Goal: Transaction & Acquisition: Obtain resource

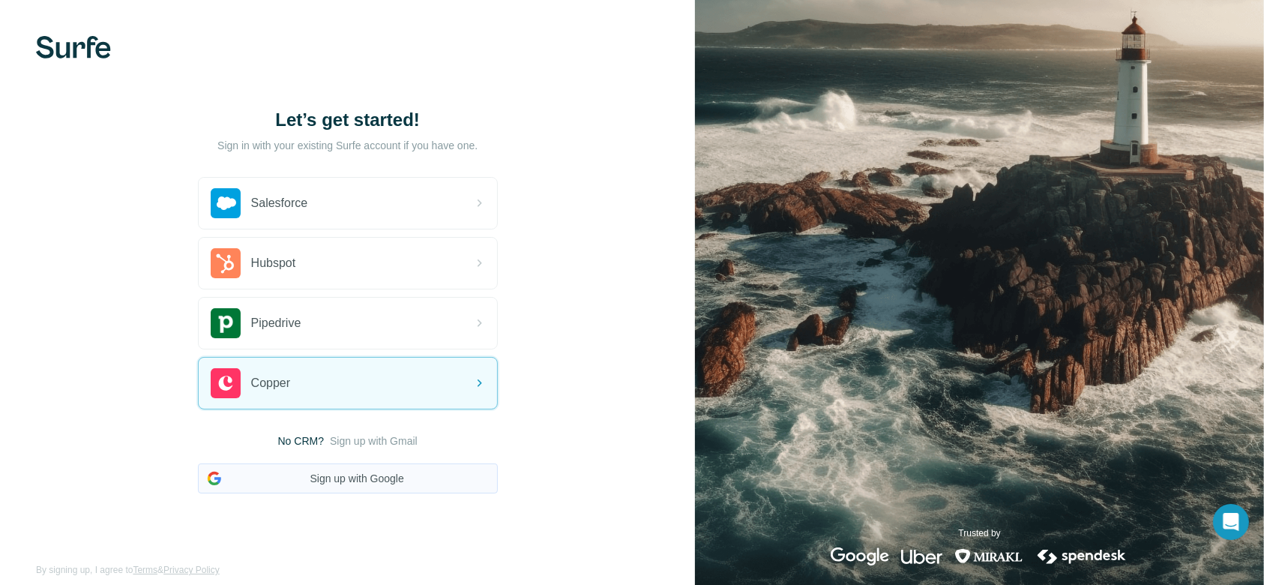
click at [427, 490] on button "Sign up with Google" at bounding box center [348, 478] width 300 height 30
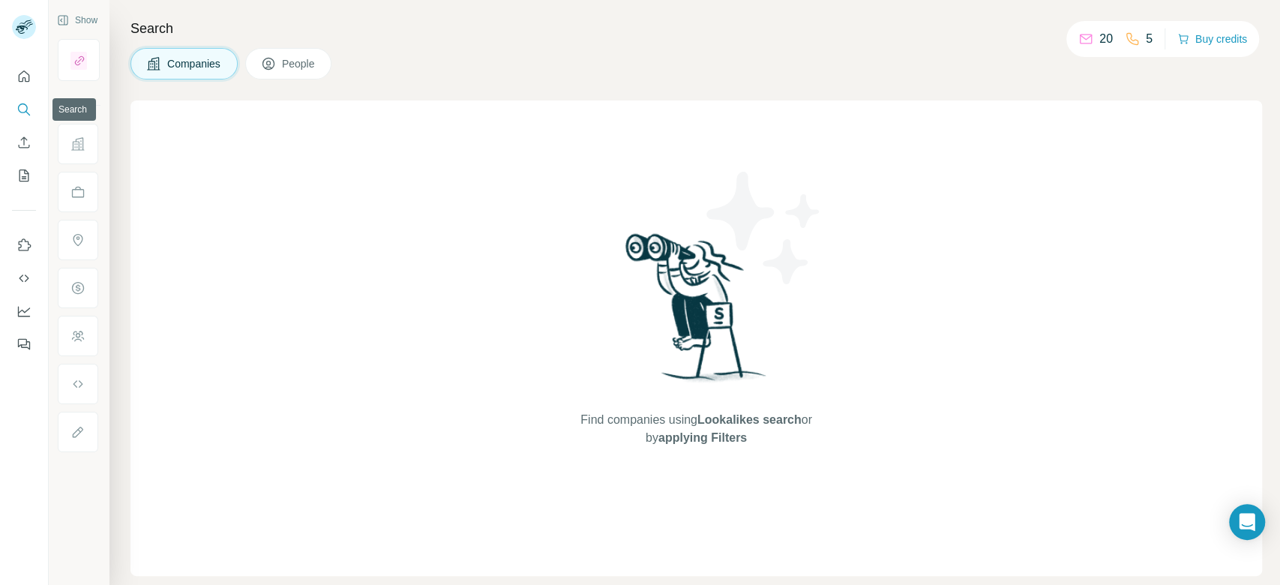
click at [28, 115] on icon "Search" at bounding box center [23, 109] width 15 height 15
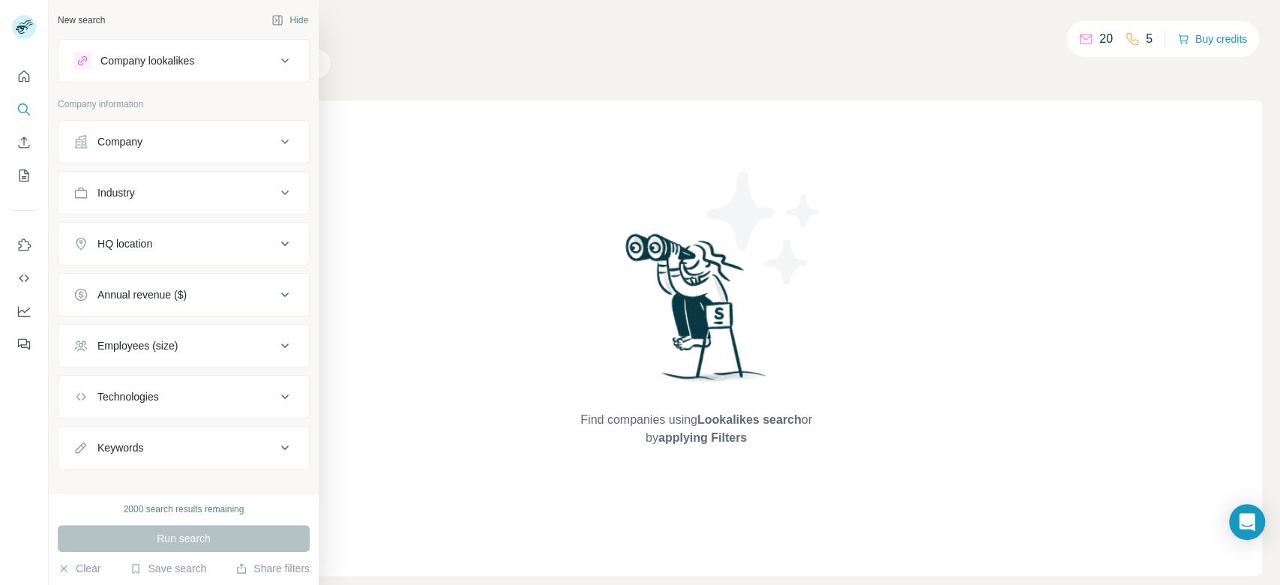
click at [152, 67] on div "Company lookalikes" at bounding box center [147, 60] width 94 height 15
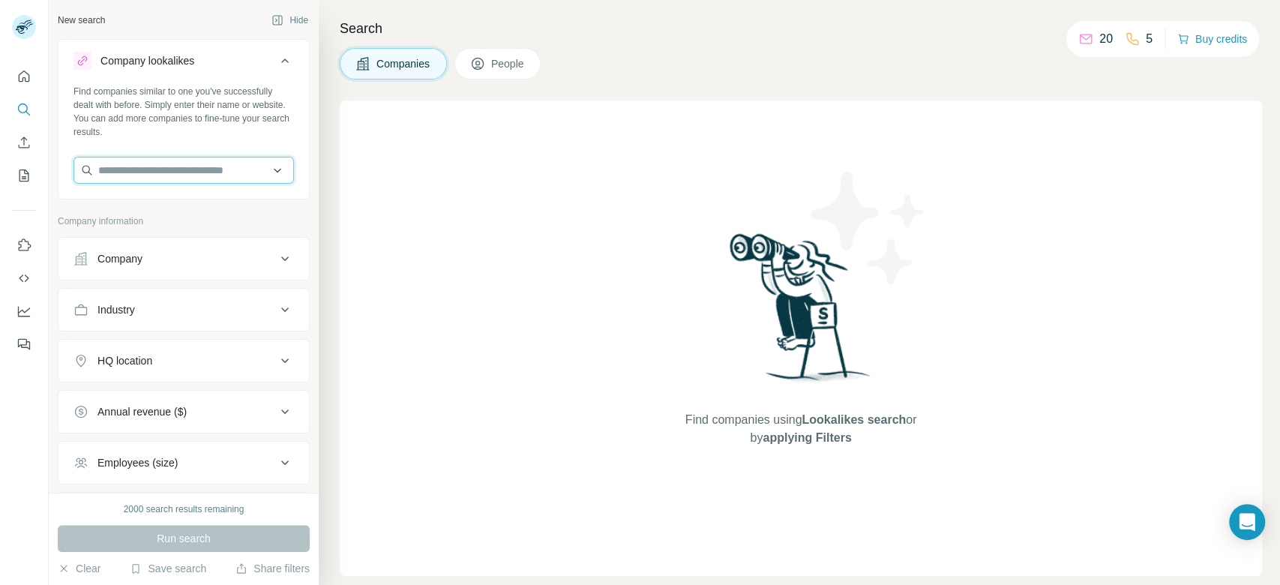
click at [193, 165] on input "text" at bounding box center [183, 170] width 220 height 27
paste input "**********"
type input "**********"
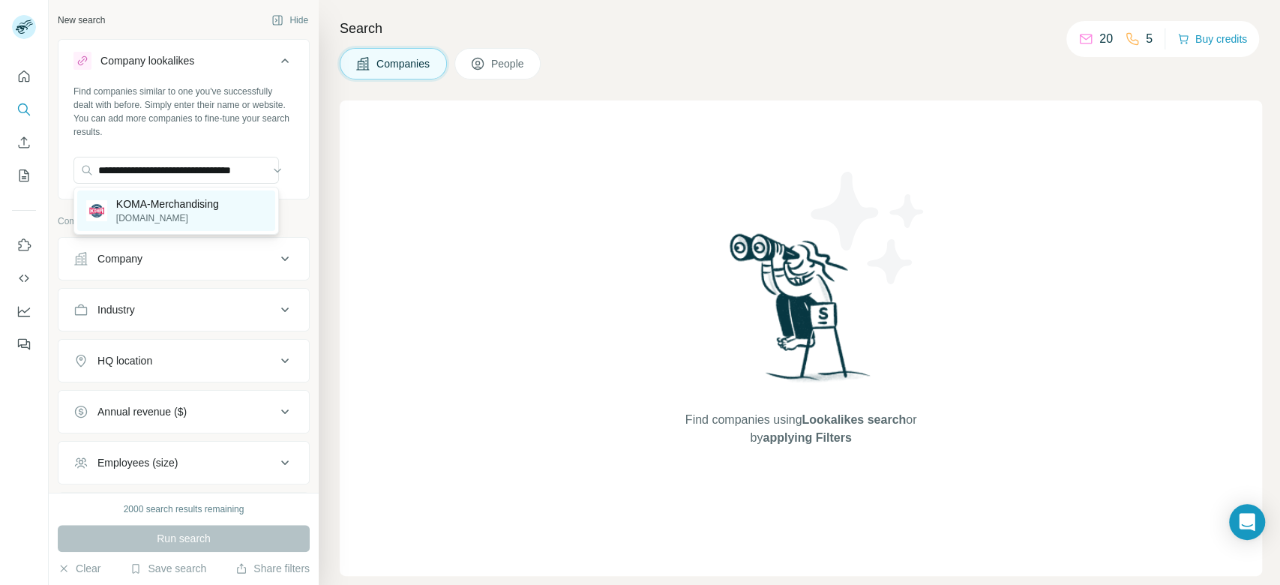
click at [194, 202] on p "KOMA-Merchandising" at bounding box center [167, 203] width 103 height 15
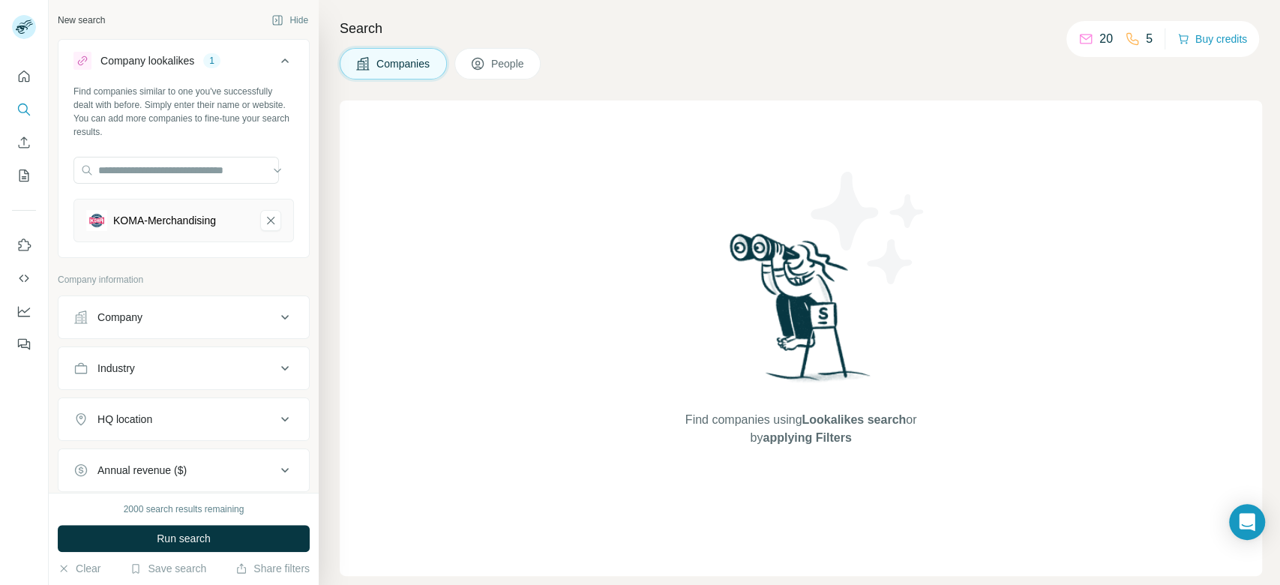
click at [268, 427] on button "HQ location" at bounding box center [183, 419] width 250 height 36
click at [191, 438] on input "text" at bounding box center [183, 456] width 220 height 27
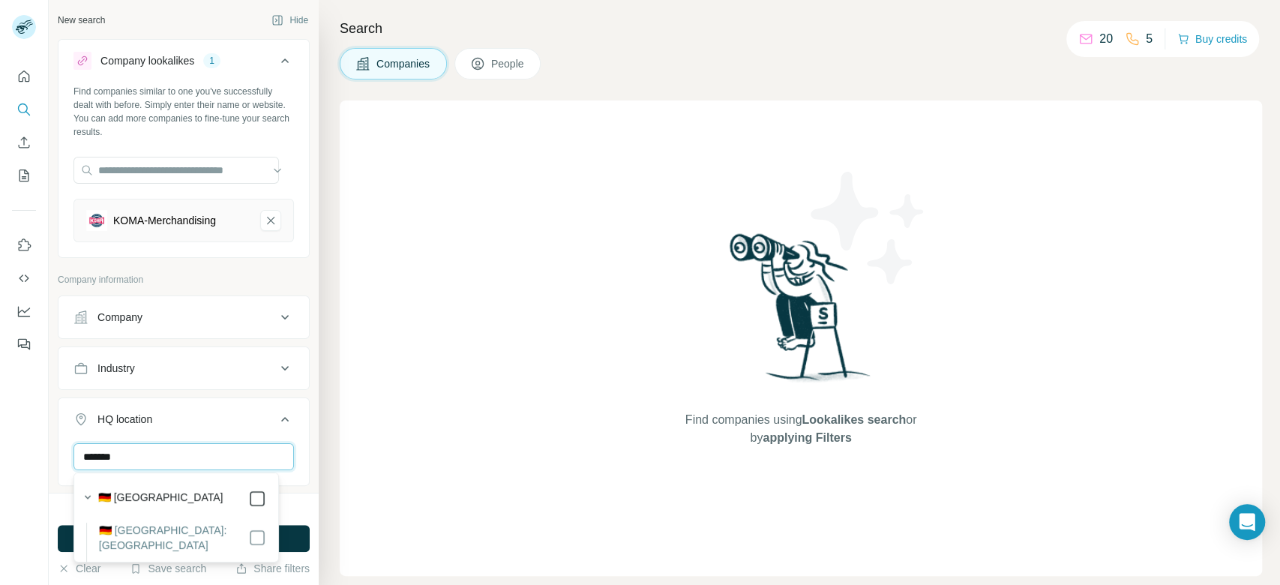
type input "*******"
click at [288, 438] on button "Run search" at bounding box center [184, 538] width 252 height 27
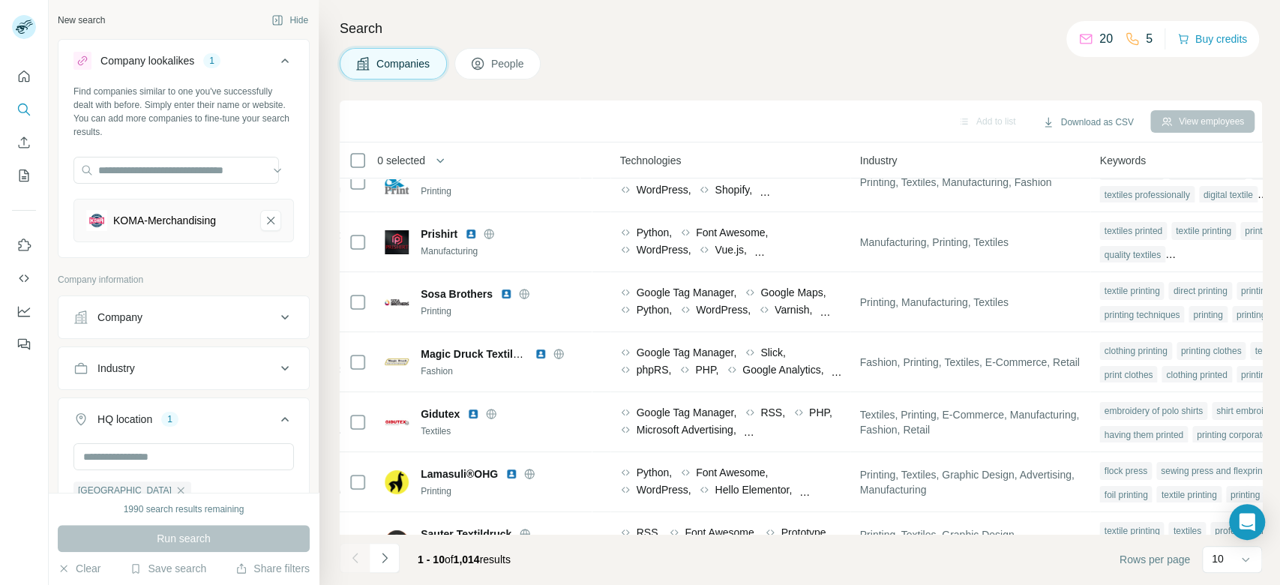
scroll to position [0, 808]
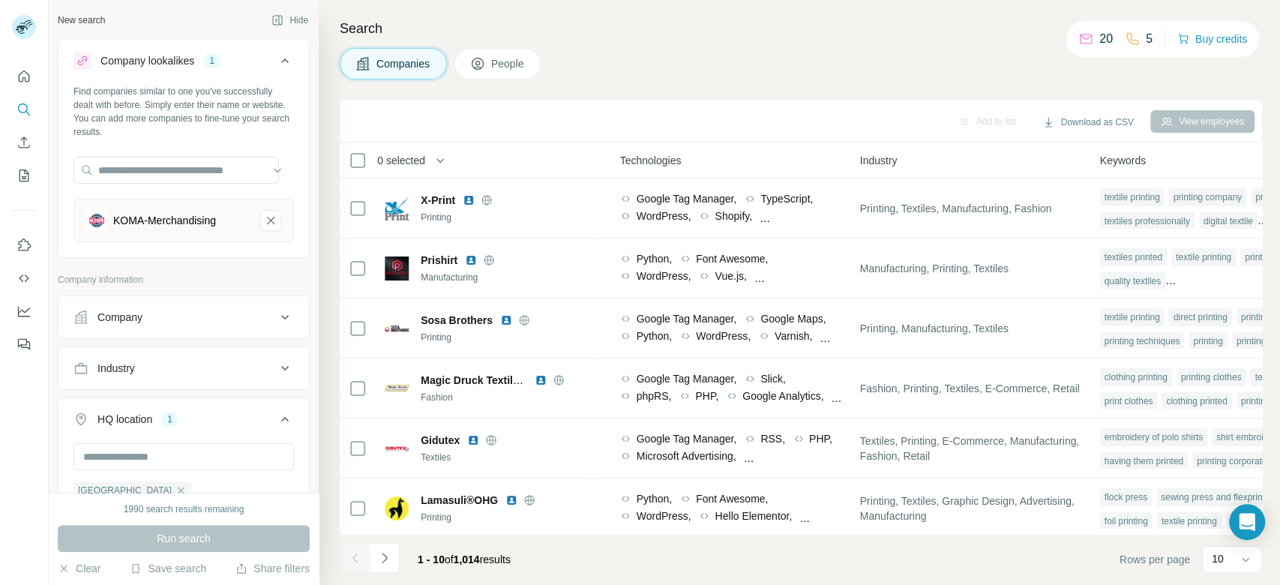
click at [959, 72] on div "Search Companies People Add to list Download as CSV View employees 0 selected C…" at bounding box center [799, 292] width 961 height 585
click at [959, 438] on p "10" at bounding box center [1218, 558] width 12 height 15
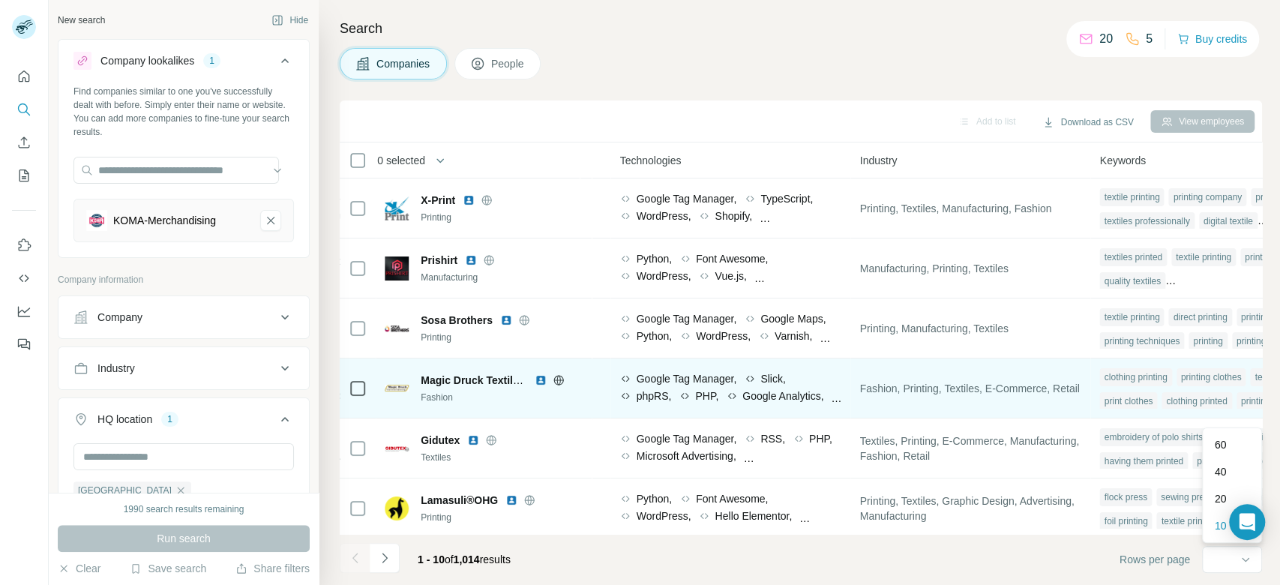
click at [959, 438] on p "60" at bounding box center [1221, 444] width 12 height 15
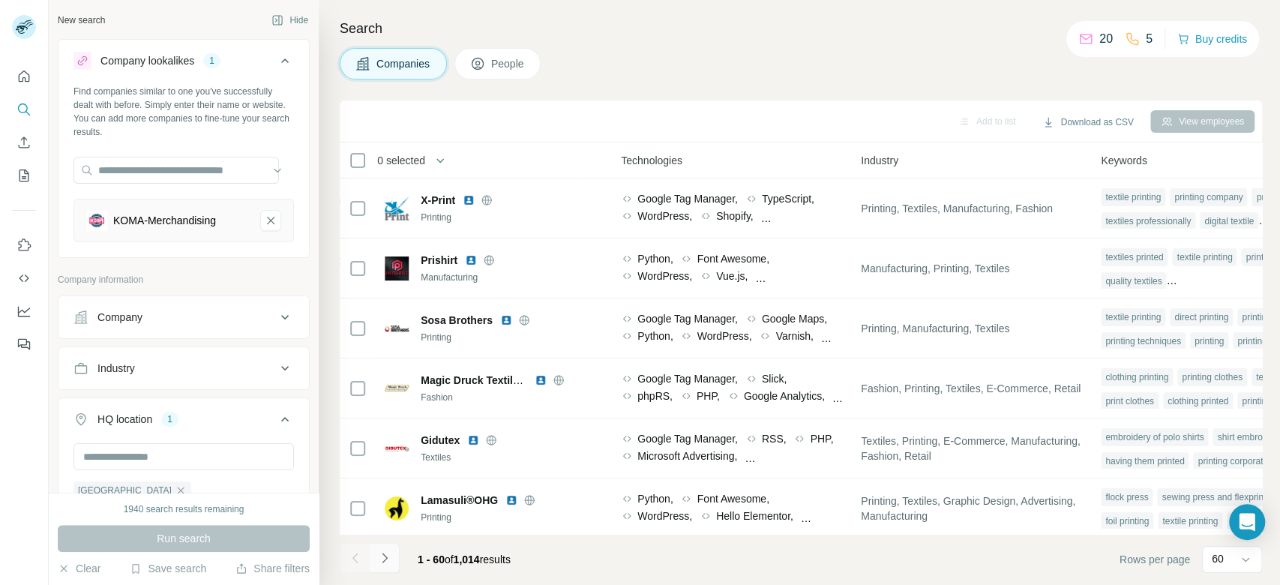
click at [385, 438] on icon "Navigate to next page" at bounding box center [384, 558] width 5 height 10
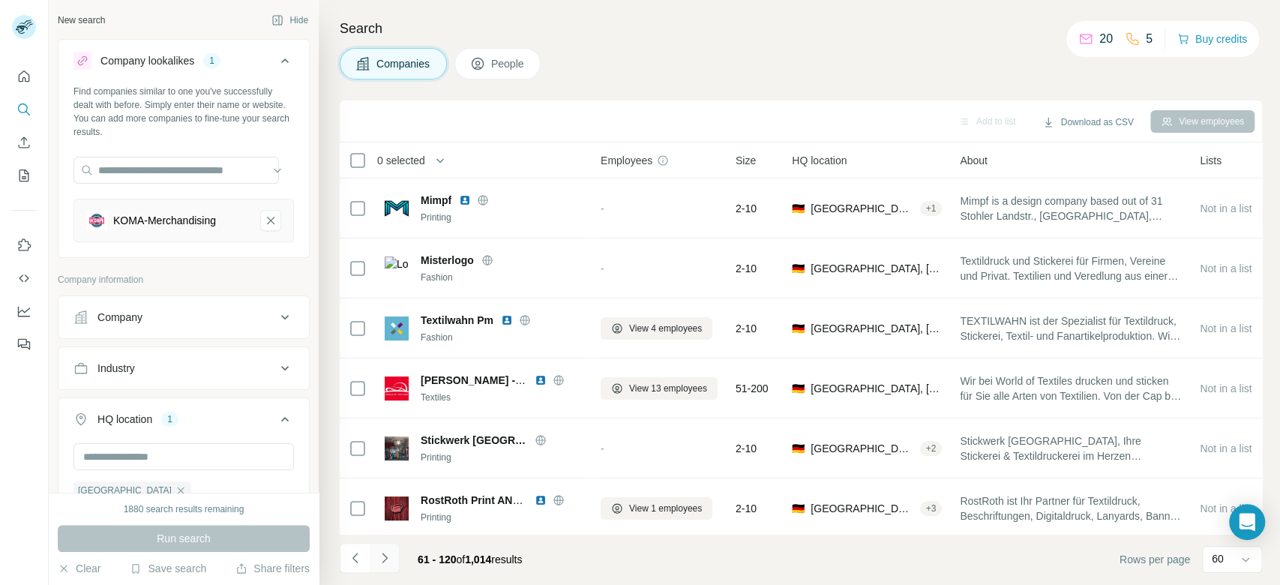
click at [385, 438] on icon "Navigate to next page" at bounding box center [384, 558] width 5 height 10
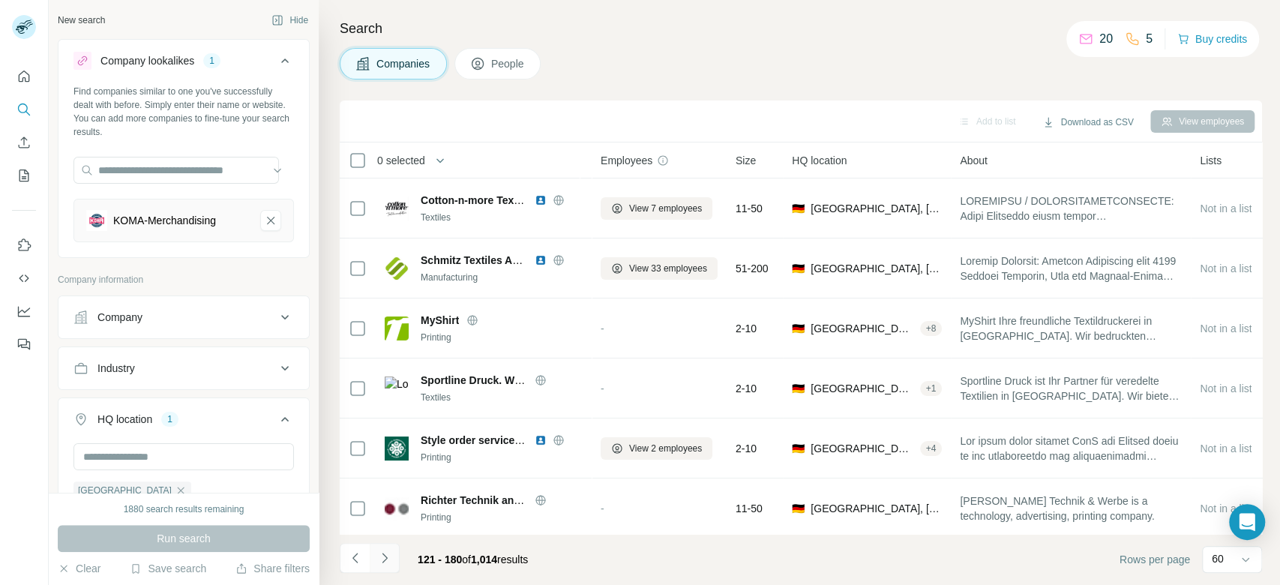
click at [385, 438] on icon "Navigate to next page" at bounding box center [384, 558] width 5 height 10
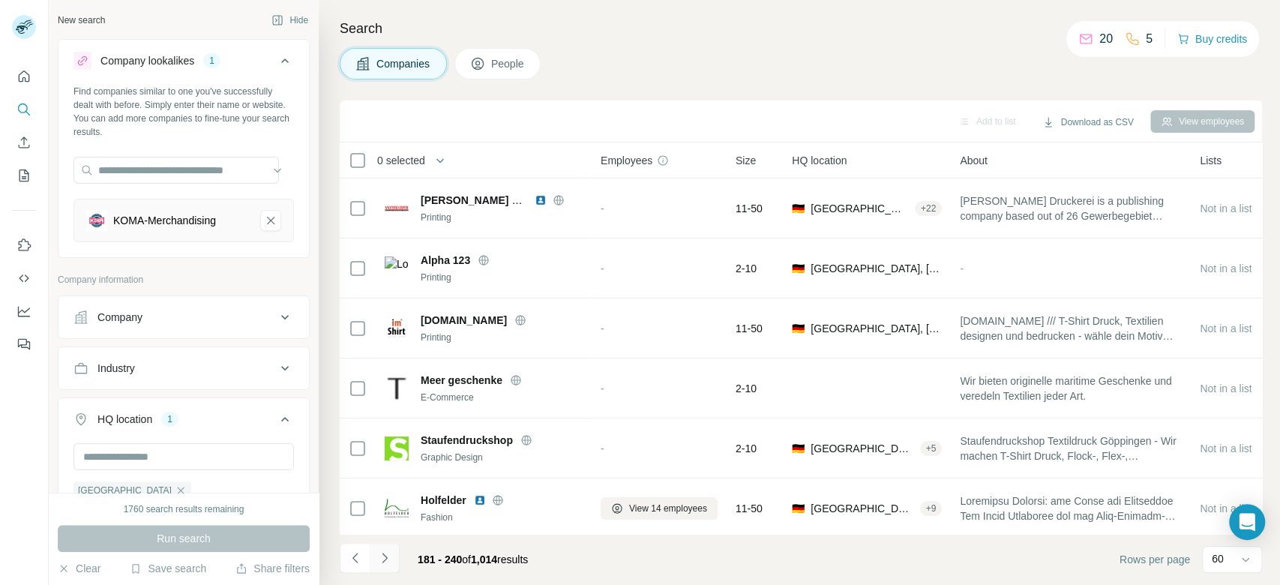
click at [385, 438] on icon "Navigate to next page" at bounding box center [384, 558] width 5 height 10
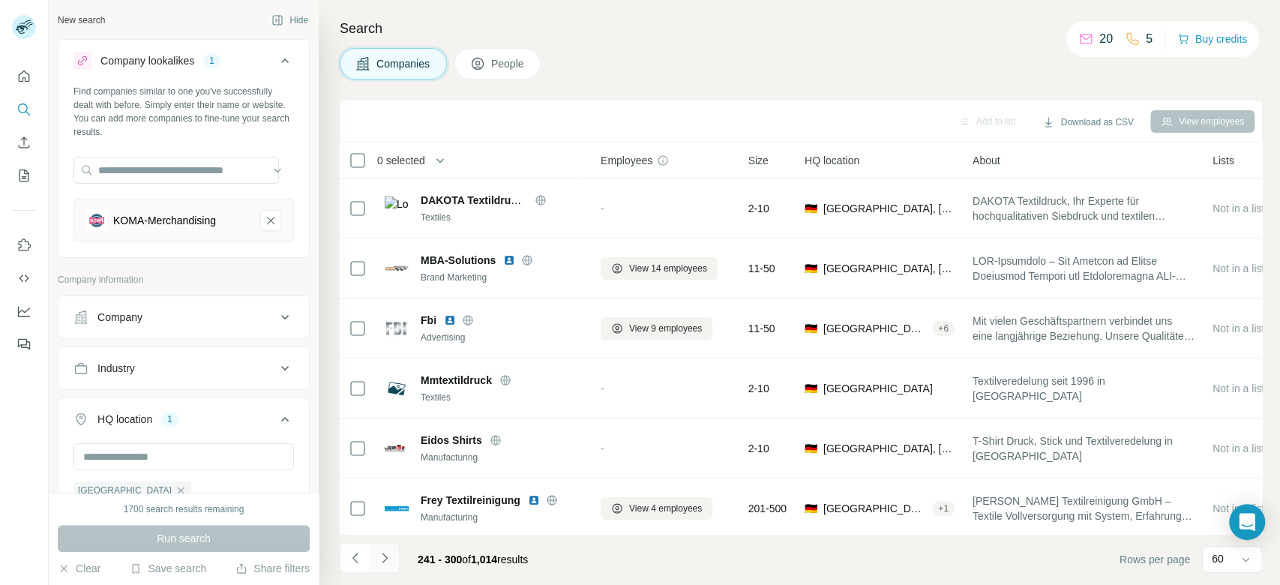
click at [385, 438] on icon "Navigate to next page" at bounding box center [384, 558] width 5 height 10
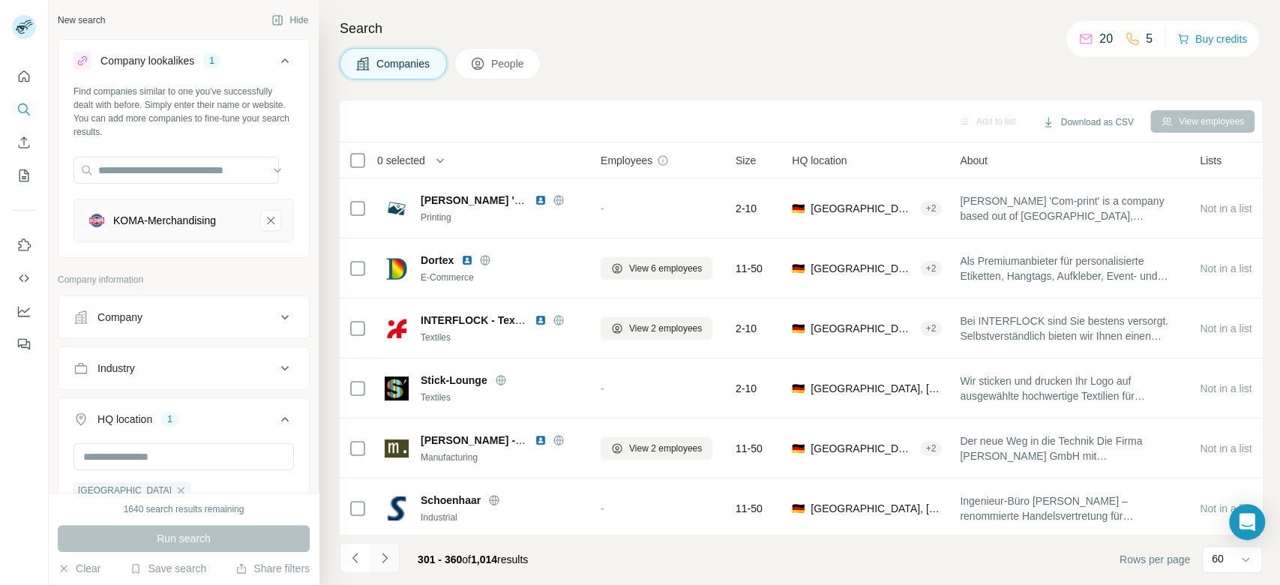
click at [385, 438] on icon "Navigate to next page" at bounding box center [384, 558] width 5 height 10
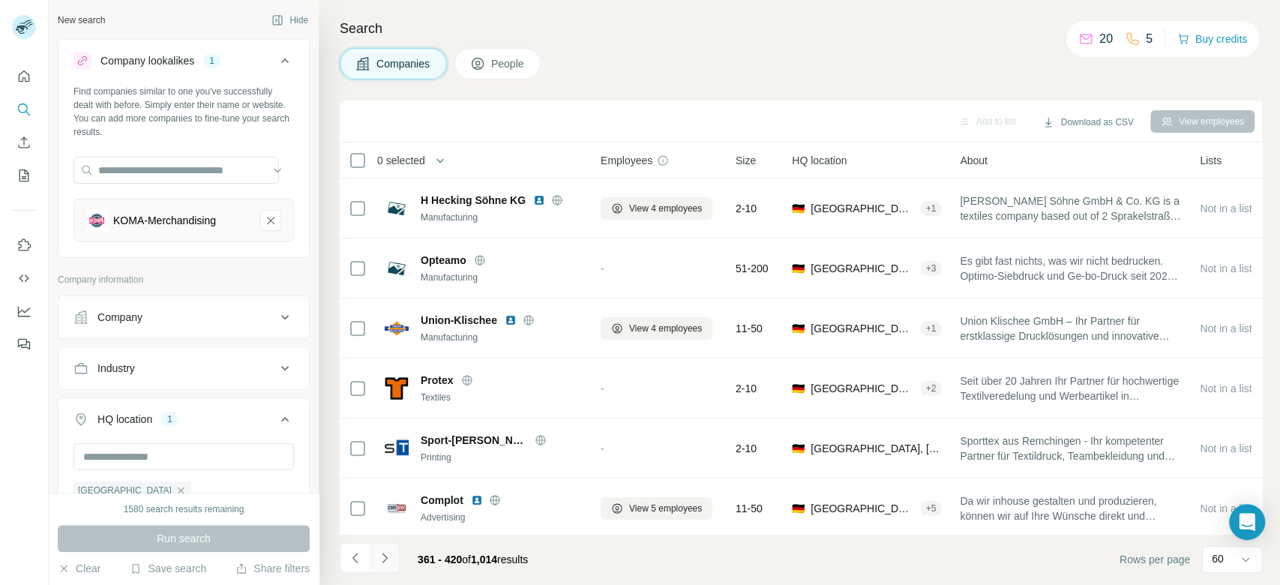
click at [392, 438] on button "Navigate to next page" at bounding box center [385, 558] width 30 height 30
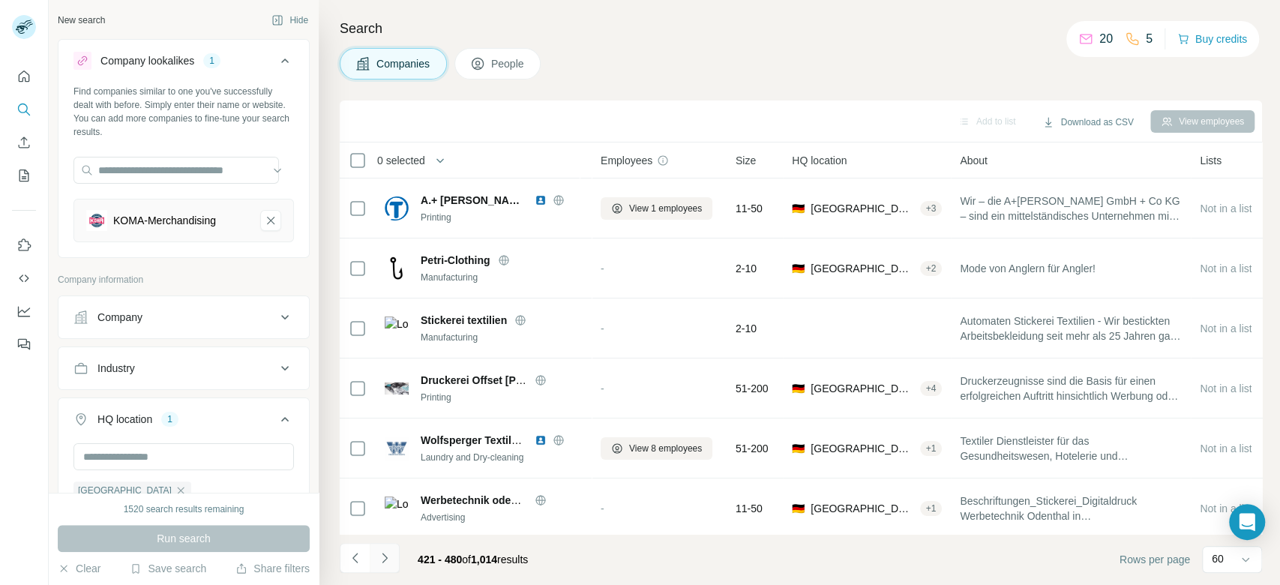
click at [392, 438] on button "Navigate to next page" at bounding box center [385, 558] width 30 height 30
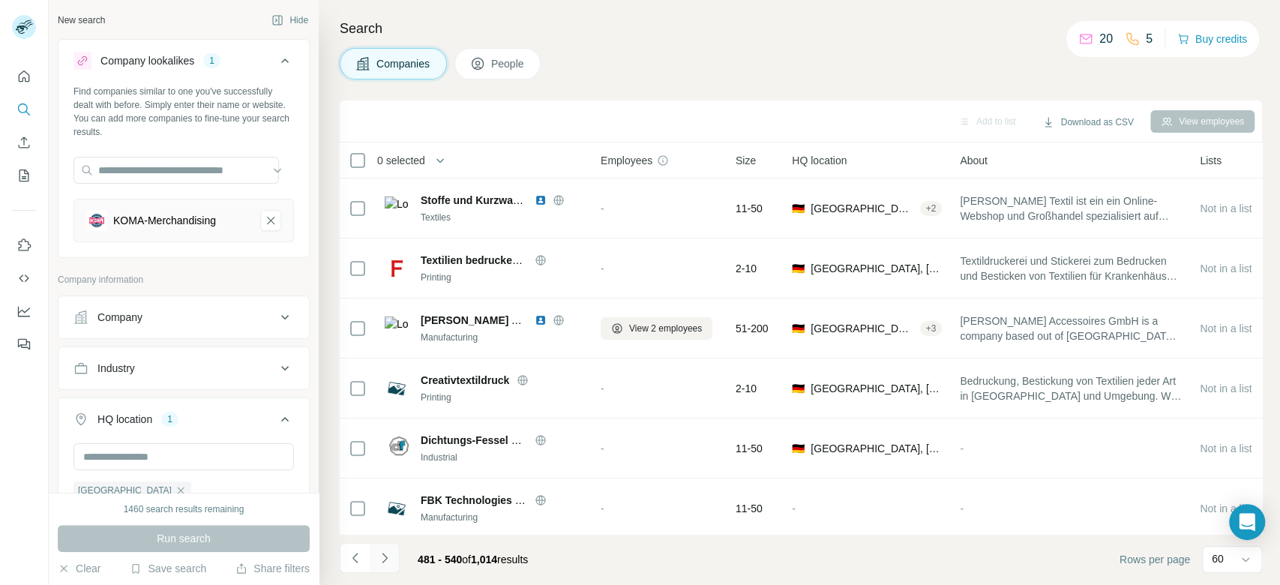
click at [392, 438] on button "Navigate to next page" at bounding box center [385, 558] width 30 height 30
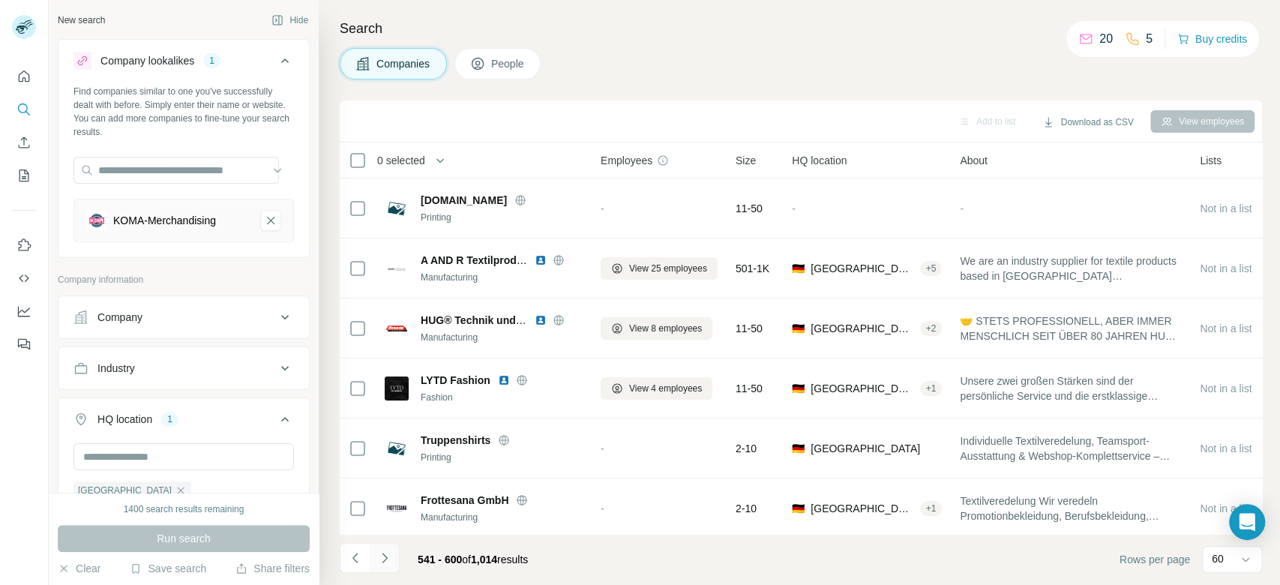
click at [392, 438] on button "Navigate to next page" at bounding box center [385, 558] width 30 height 30
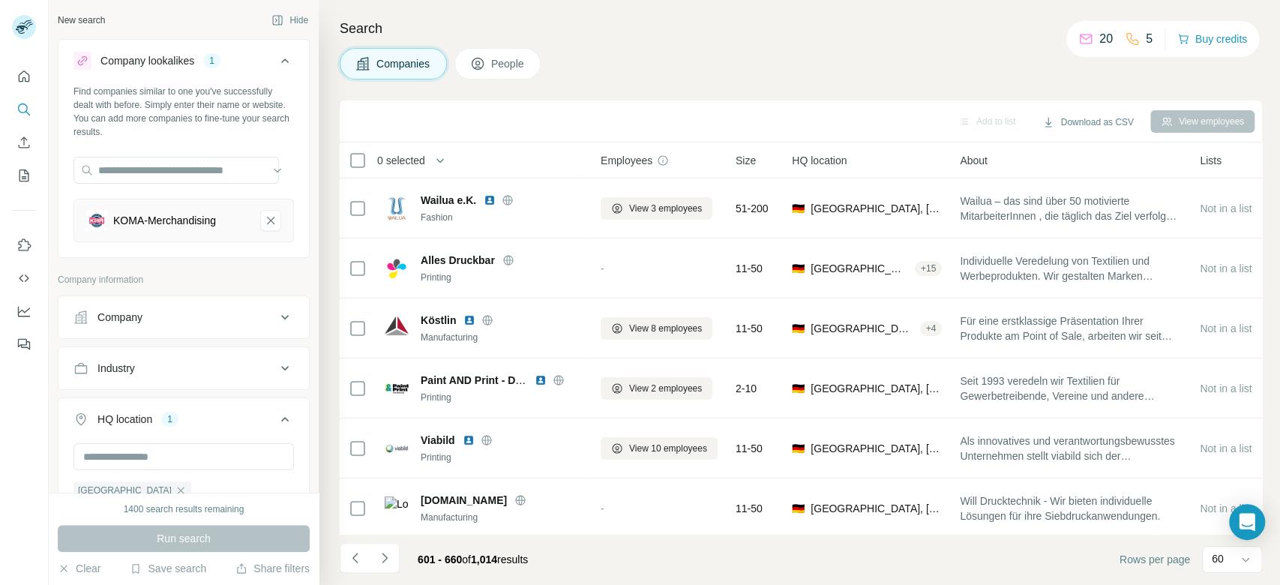
click at [391, 438] on button "Navigate to next page" at bounding box center [385, 558] width 30 height 30
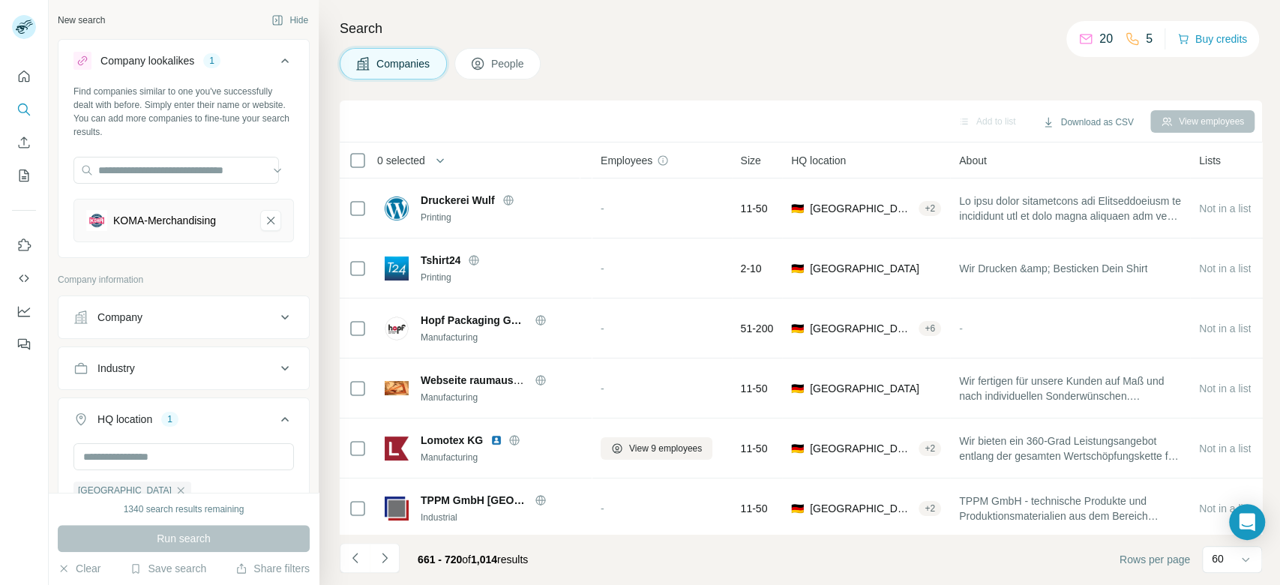
click at [391, 438] on icon "Navigate to next page" at bounding box center [384, 557] width 15 height 15
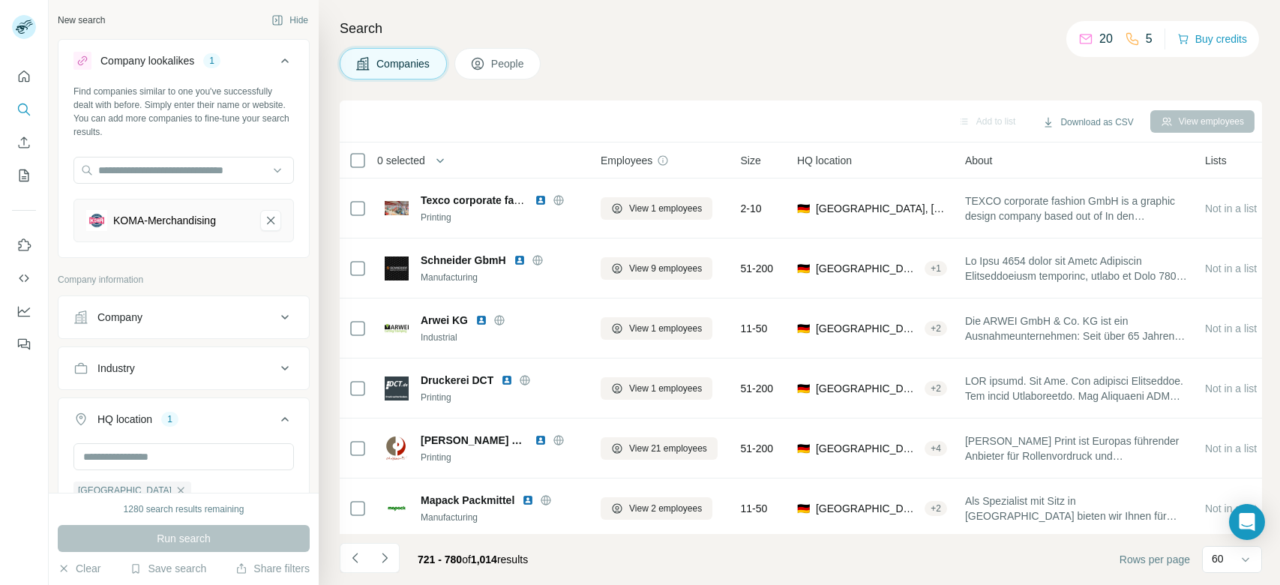
click at [382, 556] on icon "Navigate to next page" at bounding box center [384, 557] width 15 height 15
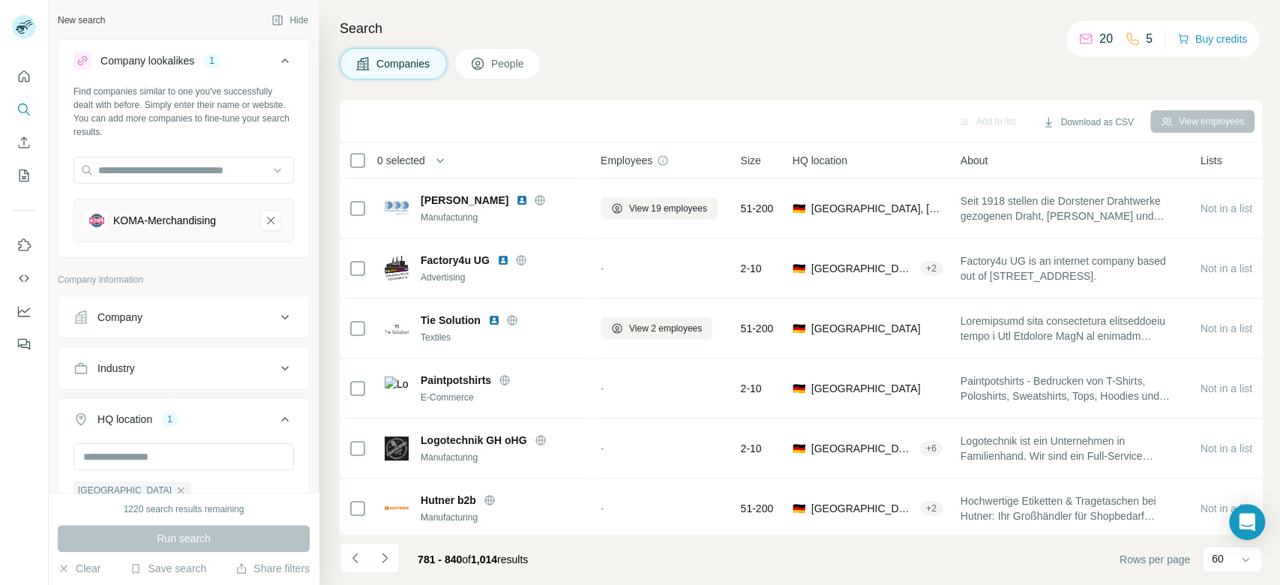
click at [382, 556] on icon "Navigate to next page" at bounding box center [384, 557] width 15 height 15
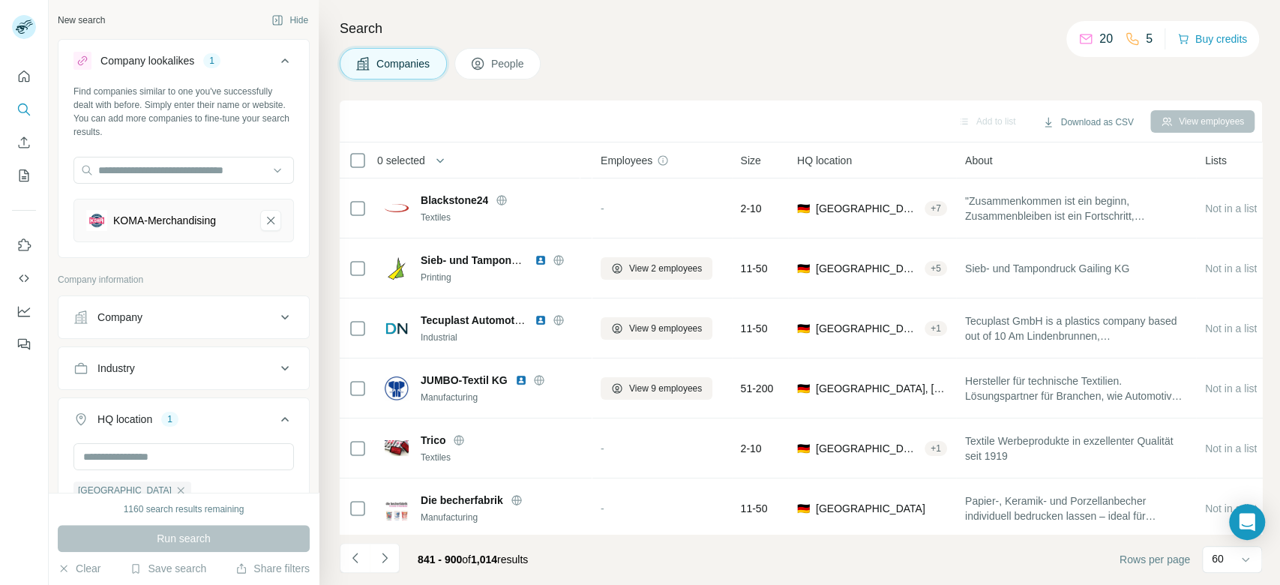
click at [382, 556] on icon "Navigate to next page" at bounding box center [384, 557] width 15 height 15
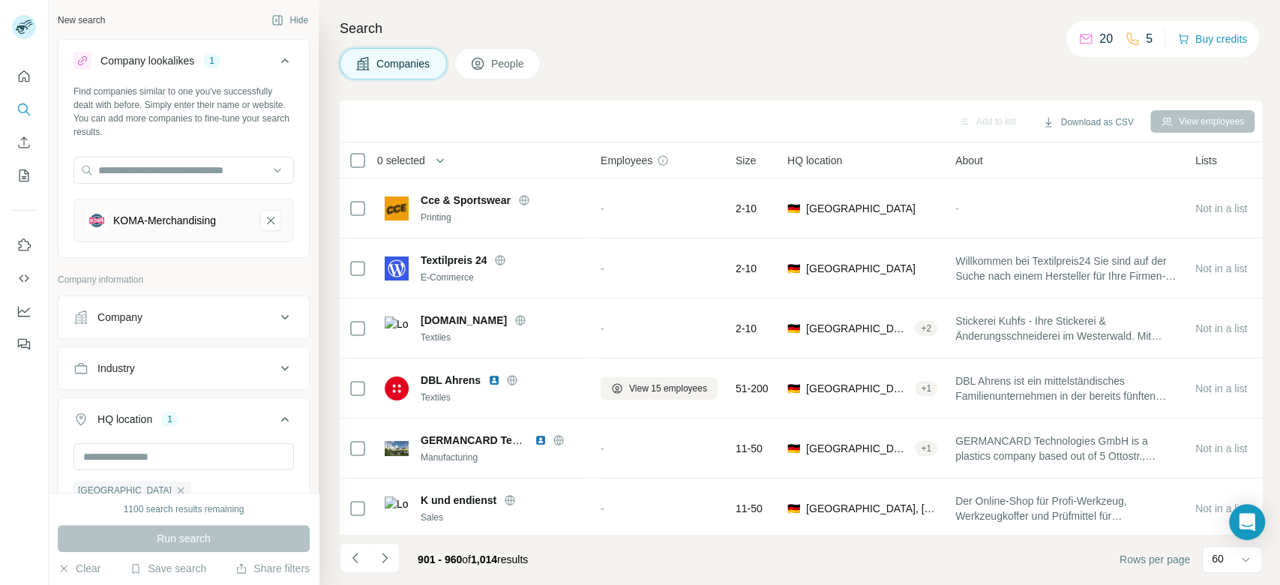
click at [382, 557] on icon "Navigate to next page" at bounding box center [384, 557] width 15 height 15
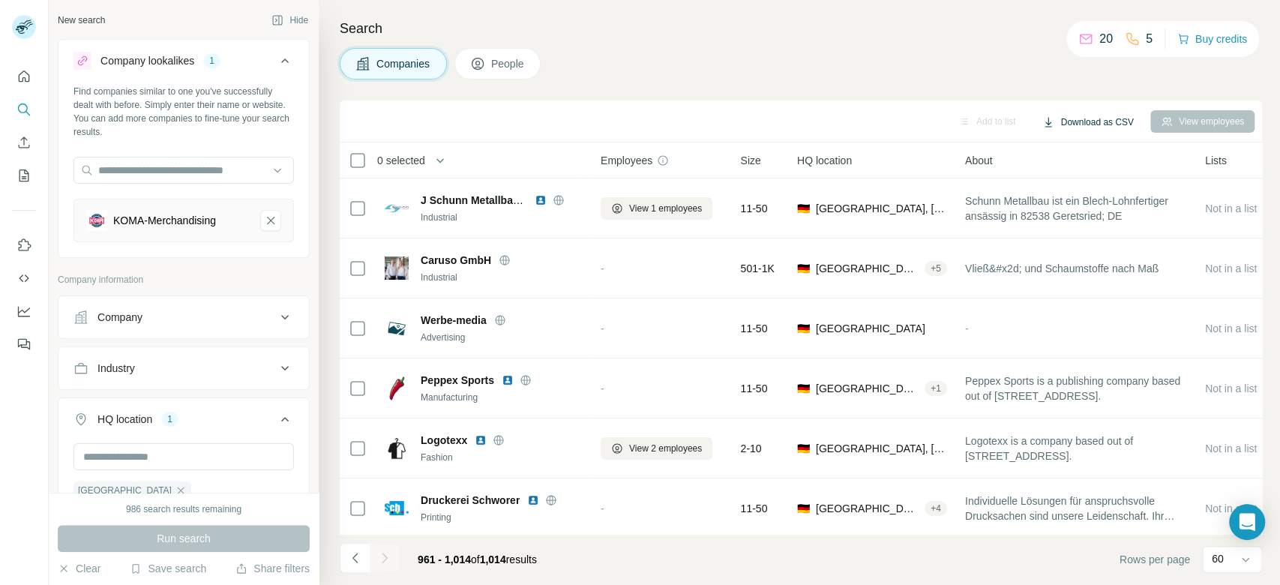
click at [1095, 118] on button "Download as CSV" at bounding box center [1088, 122] width 112 height 22
click at [1102, 174] on div "All viewed companies (1014)" at bounding box center [1111, 180] width 152 height 27
click at [227, 169] on input "text" at bounding box center [183, 170] width 220 height 27
paste input "**********"
type input "**********"
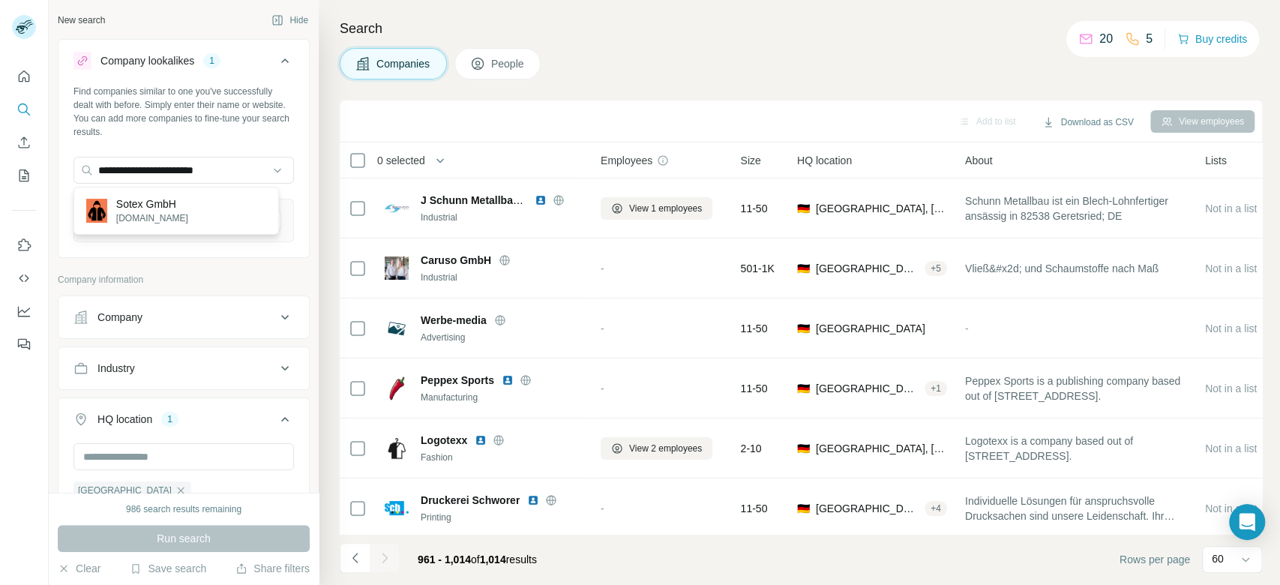
click at [210, 202] on div "Sotex GmbH sotex-gmbh.de" at bounding box center [176, 210] width 198 height 40
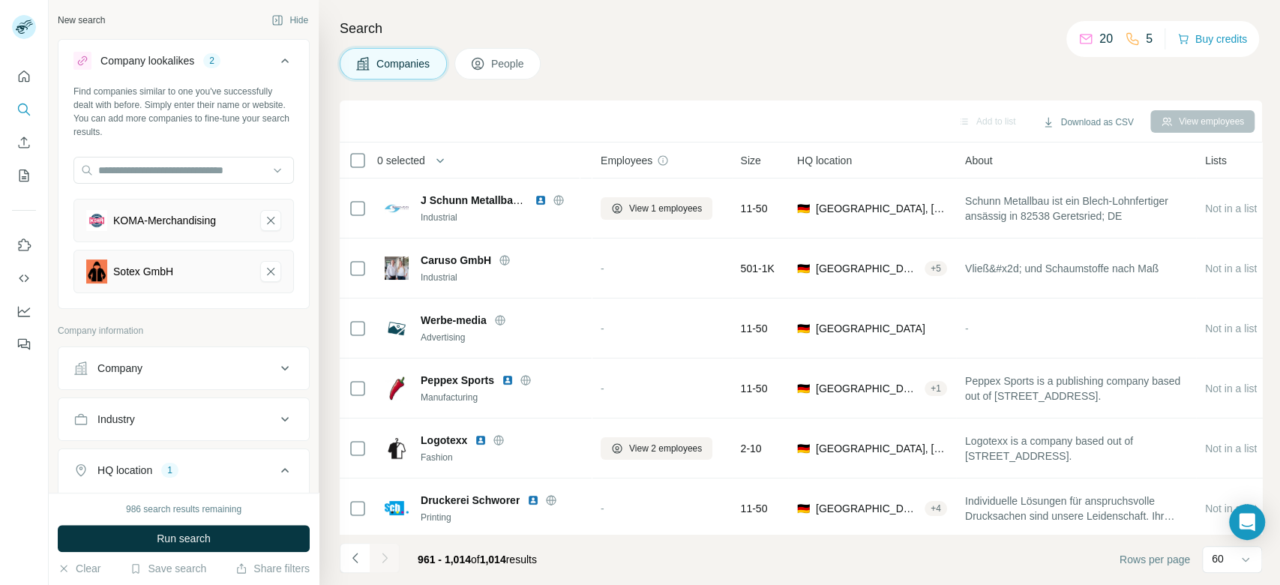
click at [264, 226] on icon "KOMA-Merchandising-remove-button" at bounding box center [270, 220] width 13 height 15
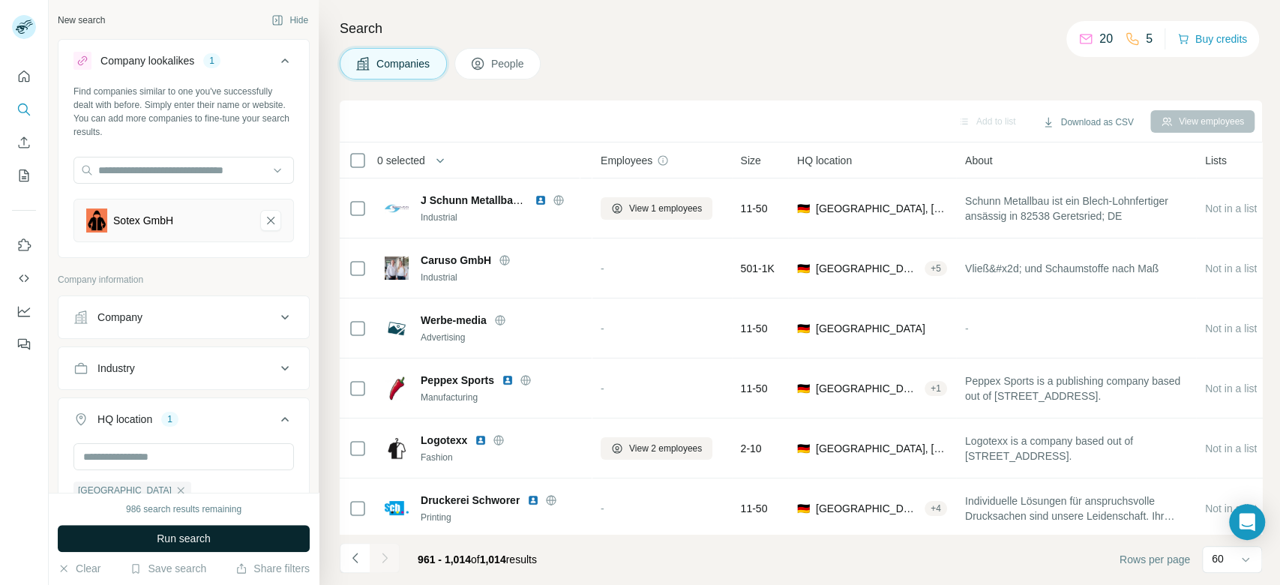
click at [252, 537] on button "Run search" at bounding box center [184, 538] width 252 height 27
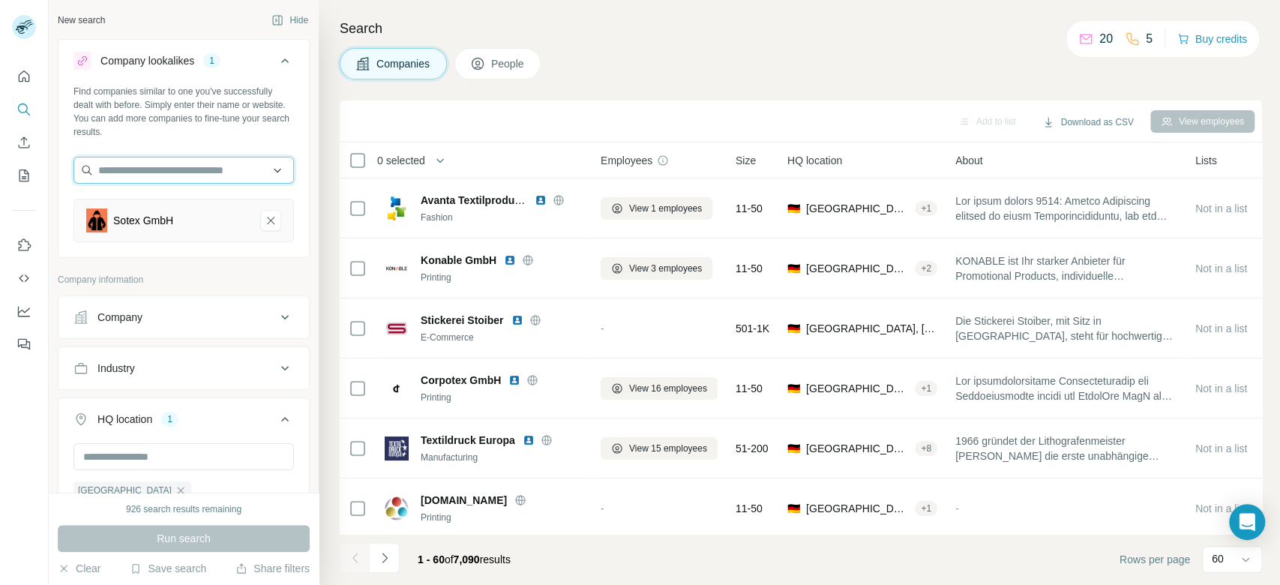
click at [218, 166] on input "text" at bounding box center [183, 170] width 220 height 27
paste input "**********"
type input "**********"
click at [199, 214] on p "Shirtschleuder Corporate Clothing" at bounding box center [190, 211] width 151 height 30
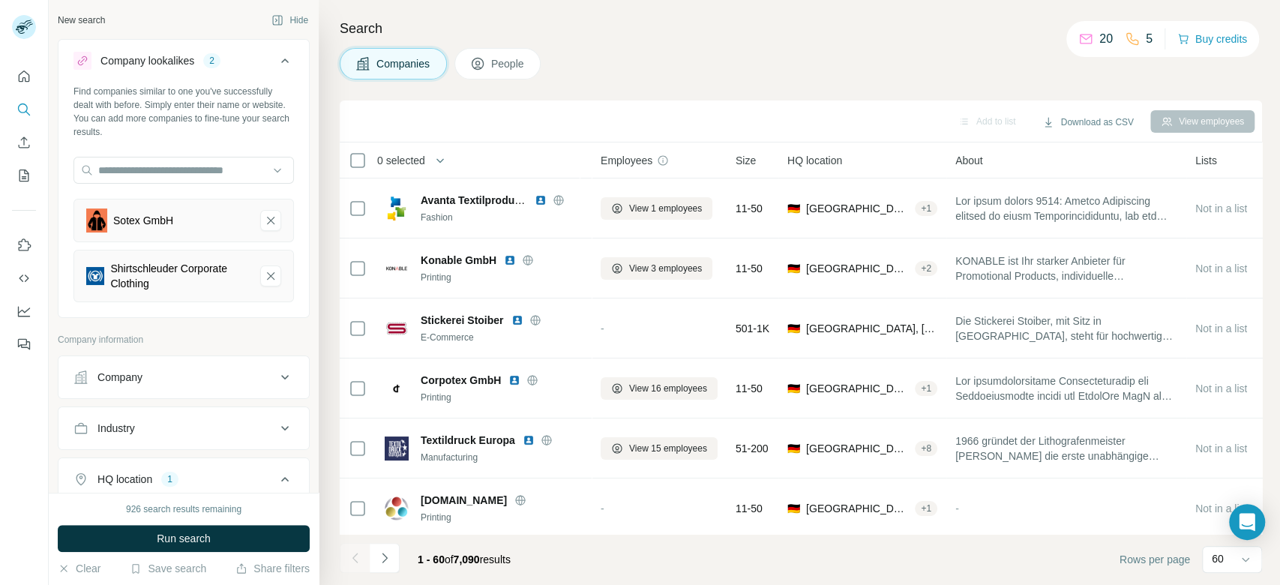
click at [267, 221] on icon "Sotex GmbH-remove-button" at bounding box center [270, 220] width 7 height 7
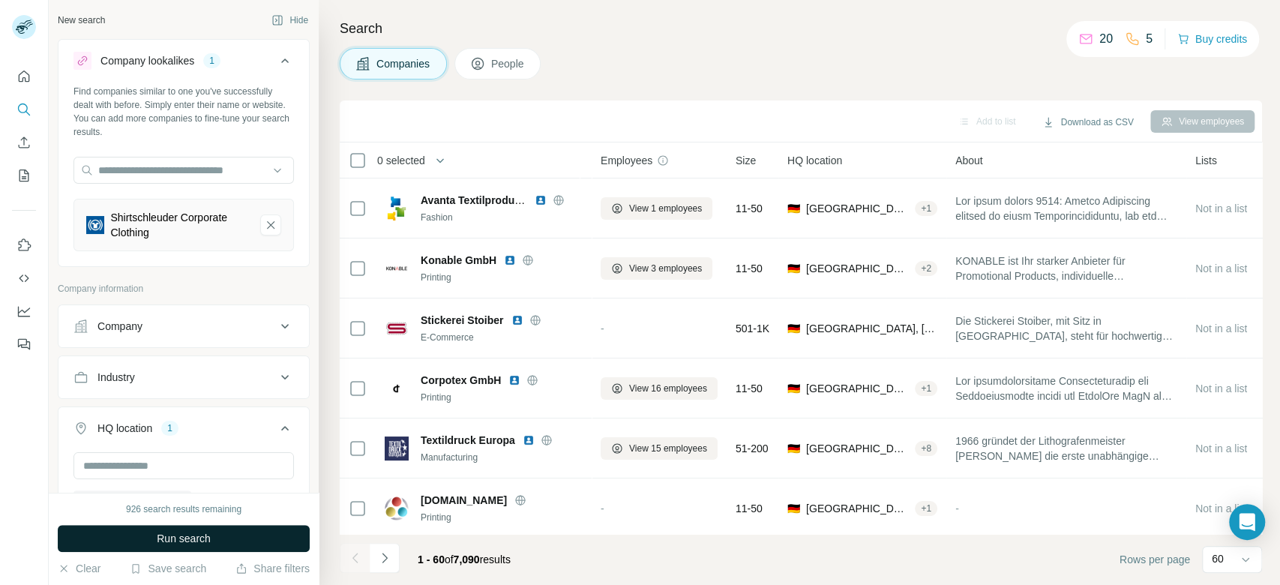
click at [282, 537] on button "Run search" at bounding box center [184, 538] width 252 height 27
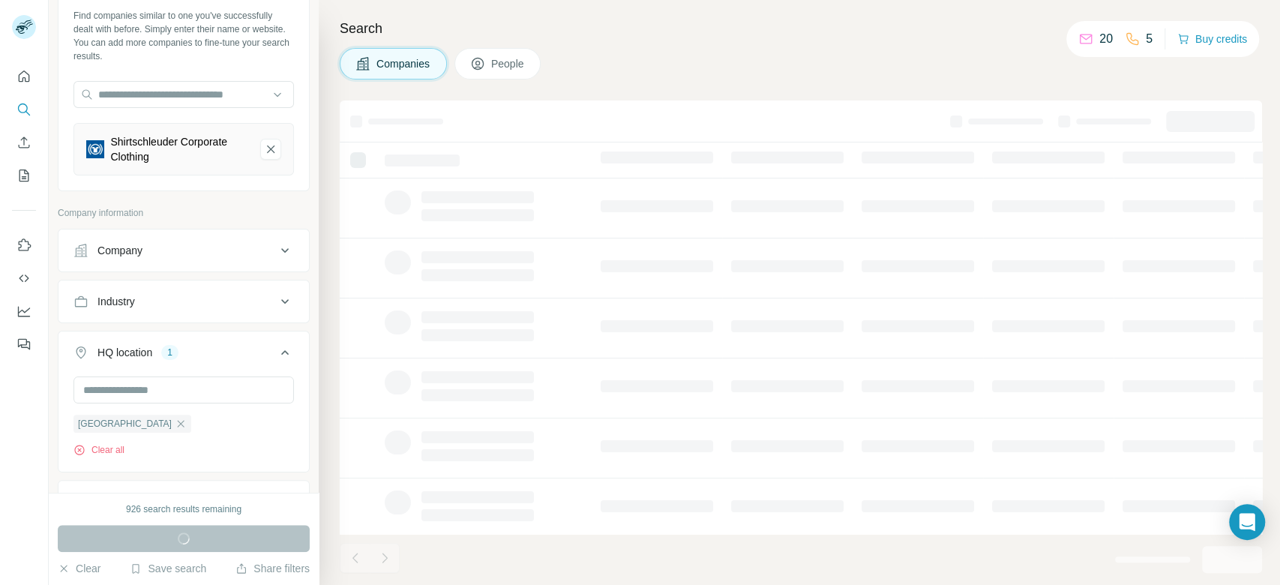
scroll to position [97, 0]
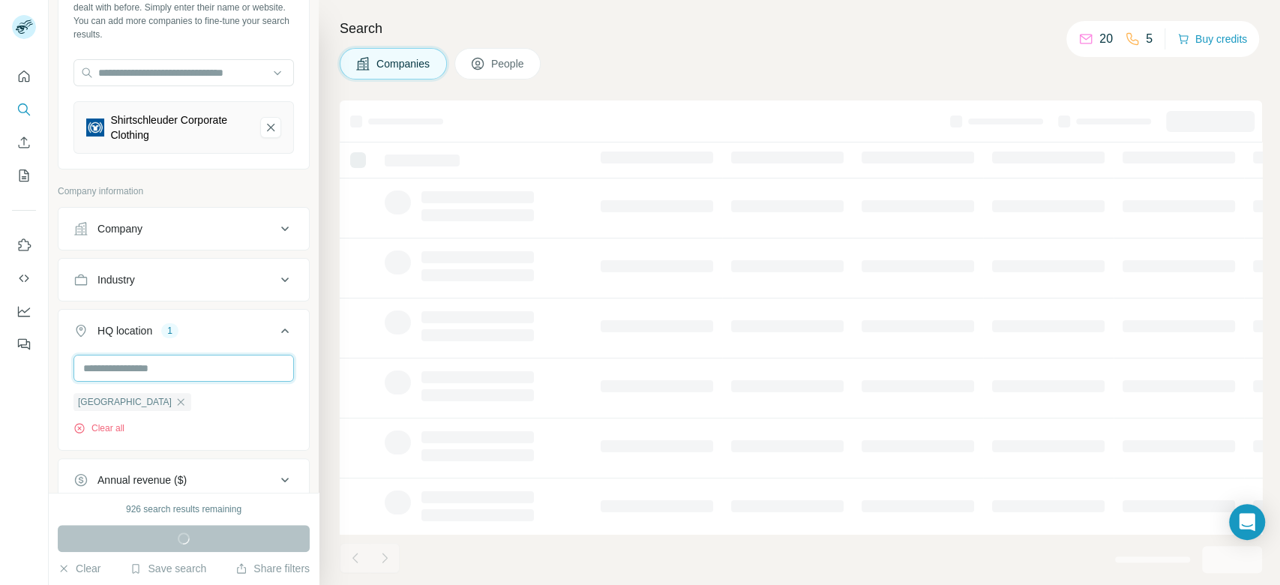
click at [131, 372] on input "text" at bounding box center [183, 368] width 220 height 27
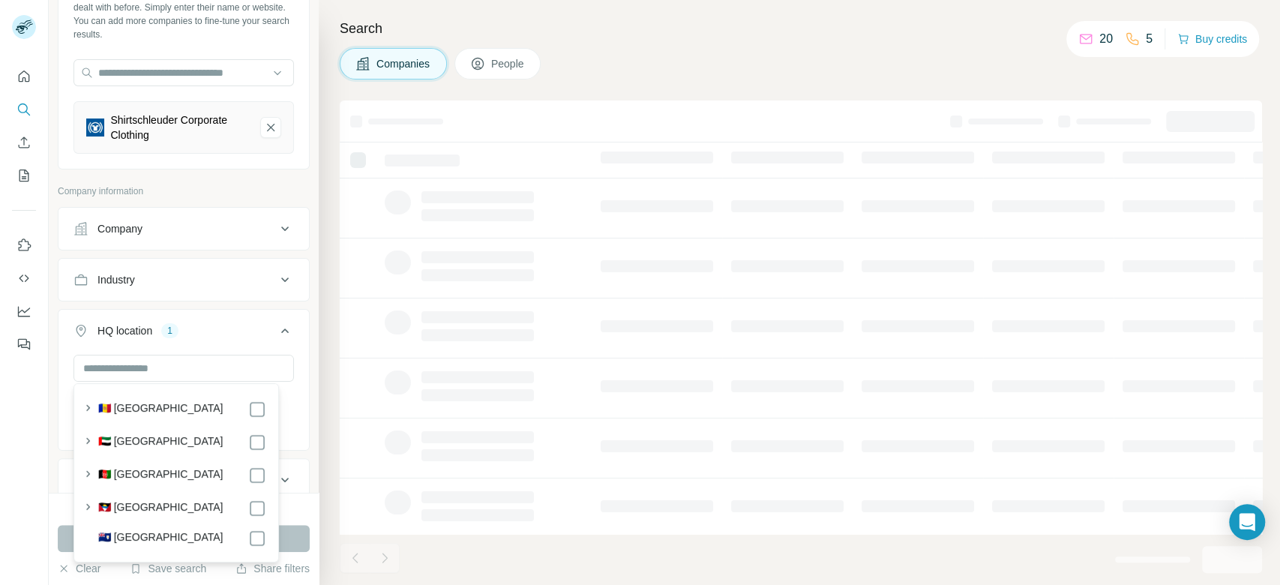
click at [690, 61] on div "Companies People" at bounding box center [801, 63] width 922 height 31
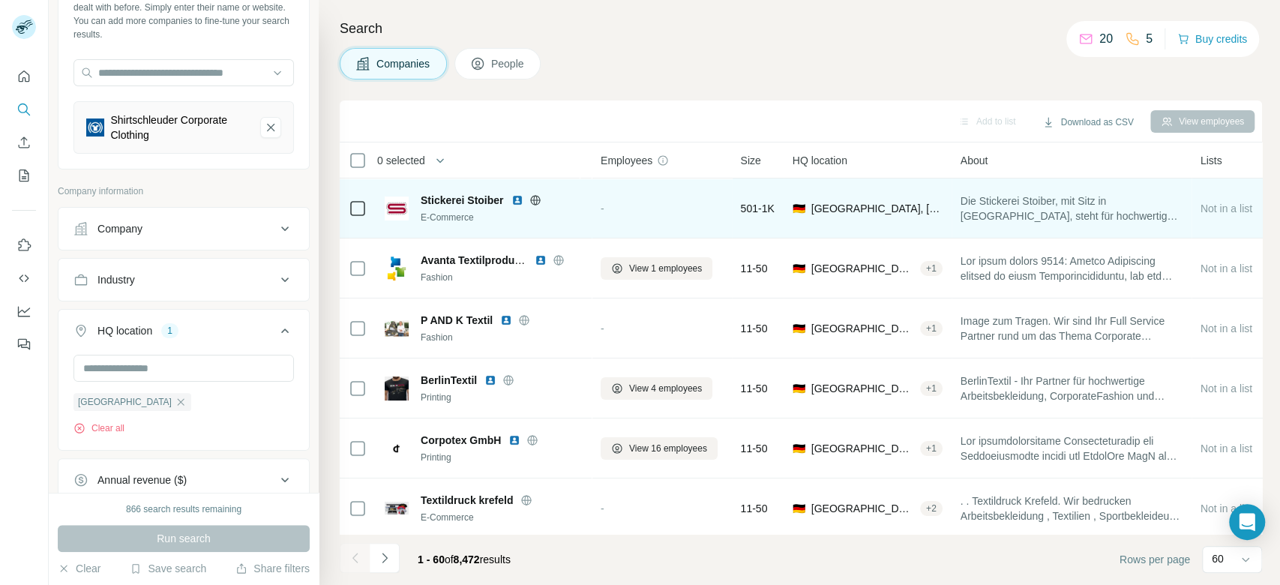
click at [535, 199] on icon at bounding box center [535, 200] width 12 height 12
